Goal: Task Accomplishment & Management: Manage account settings

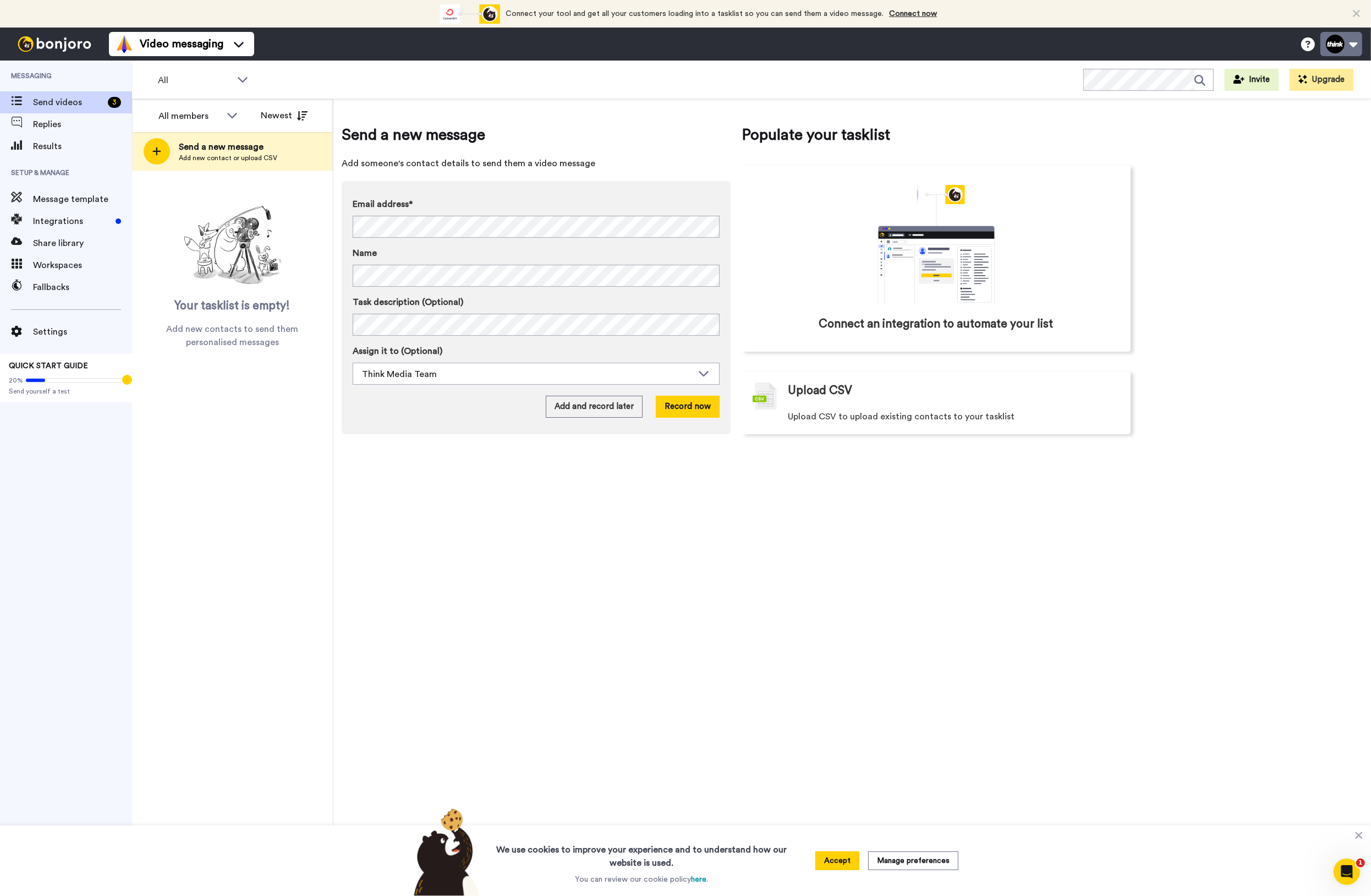
click at [1348, 44] on button at bounding box center [1341, 44] width 42 height 24
click at [1312, 184] on link "Settings" at bounding box center [1304, 188] width 116 height 22
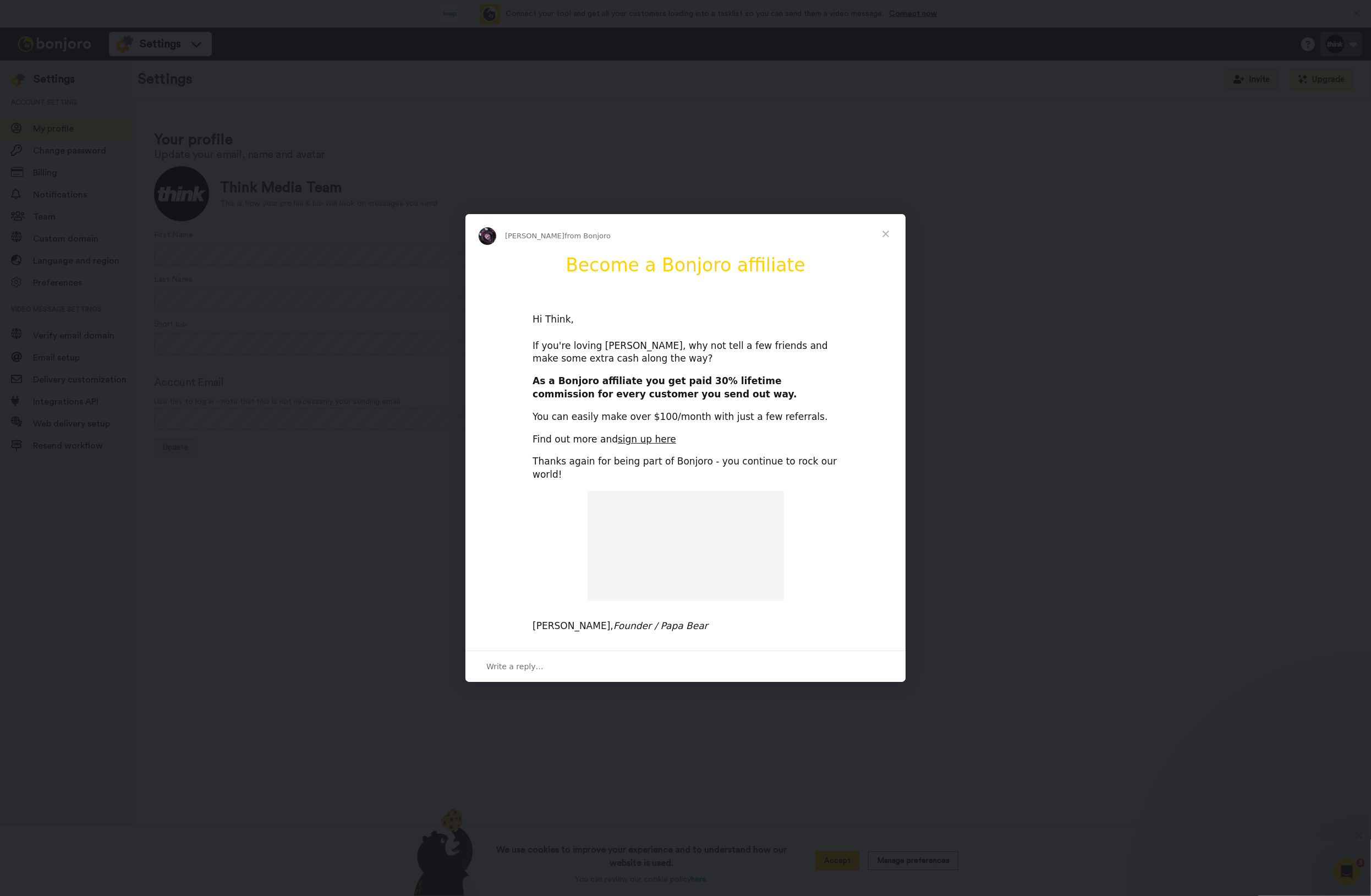
click at [1331, 47] on div "Intercom messenger" at bounding box center [686, 448] width 1371 height 896
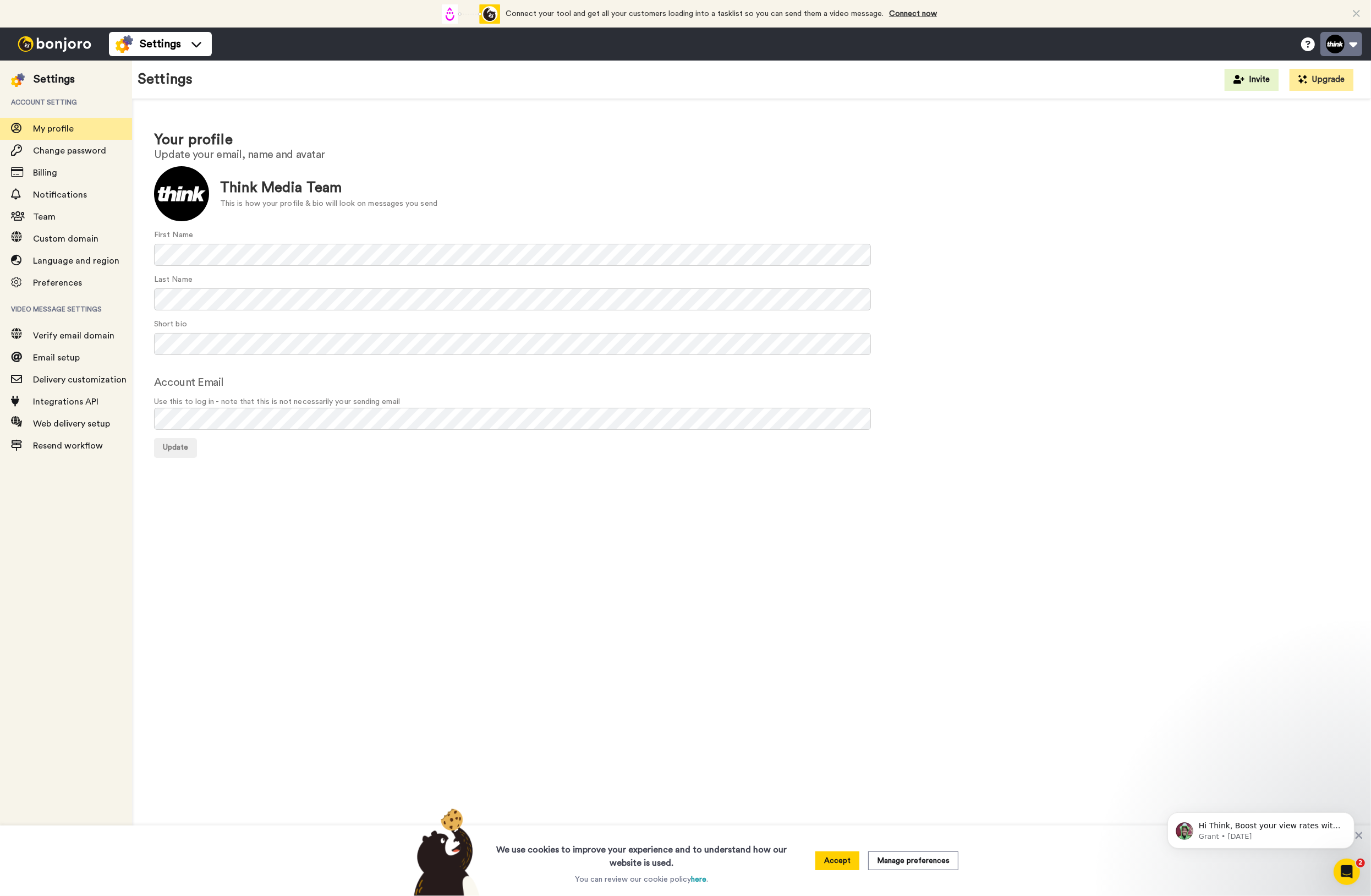
click at [1331, 48] on button at bounding box center [1341, 44] width 42 height 24
click at [1302, 114] on link "Billing" at bounding box center [1304, 122] width 116 height 22
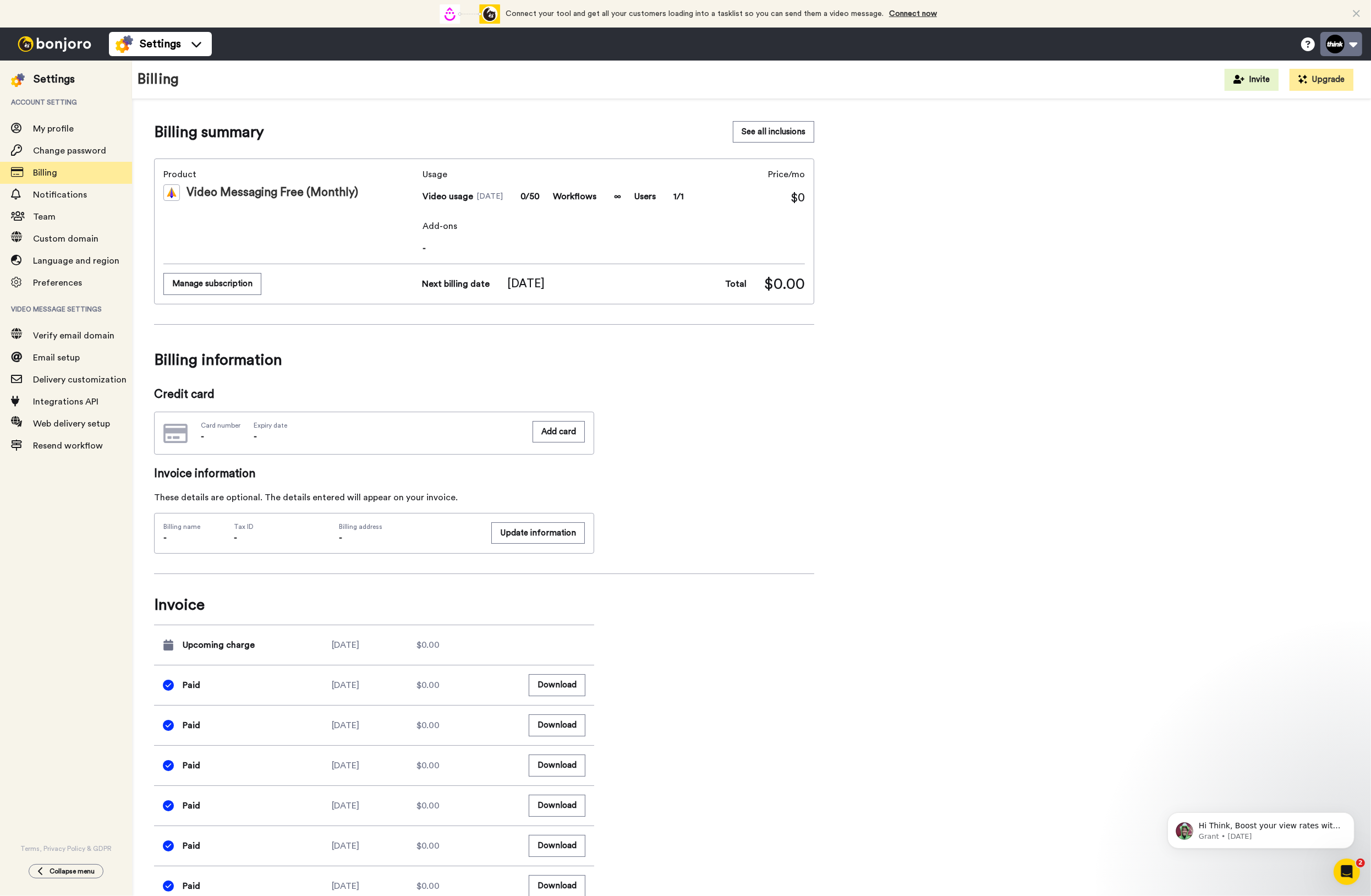
click at [1336, 49] on button at bounding box center [1341, 44] width 42 height 24
click at [1286, 214] on span "Logout" at bounding box center [1290, 210] width 29 height 13
